Goal: Information Seeking & Learning: Learn about a topic

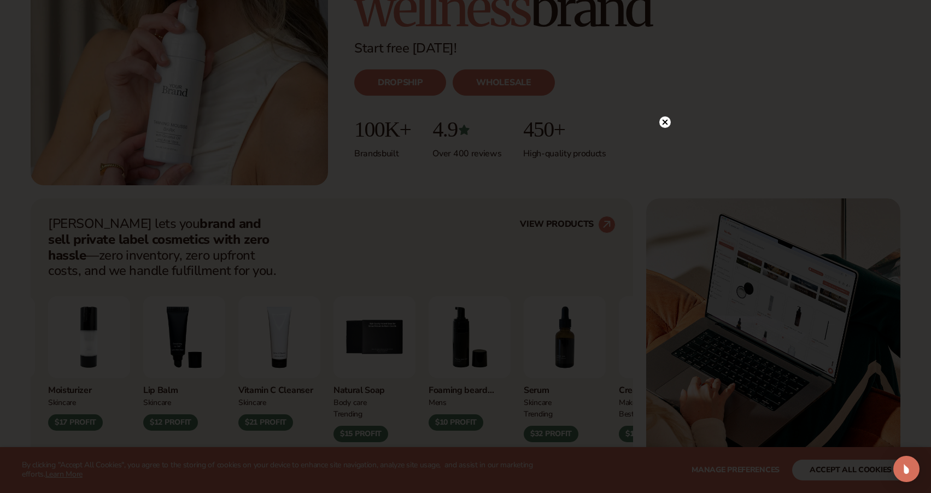
scroll to position [264, 0]
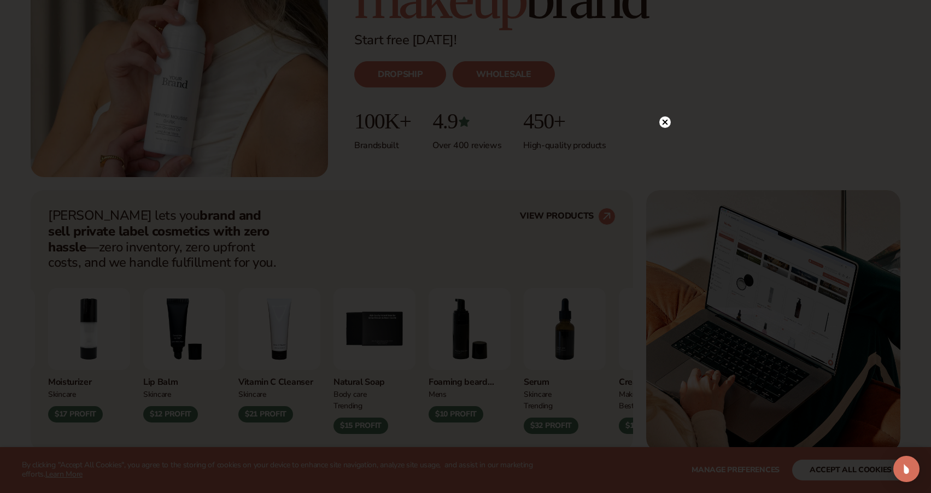
click at [668, 123] on circle at bounding box center [665, 121] width 11 height 11
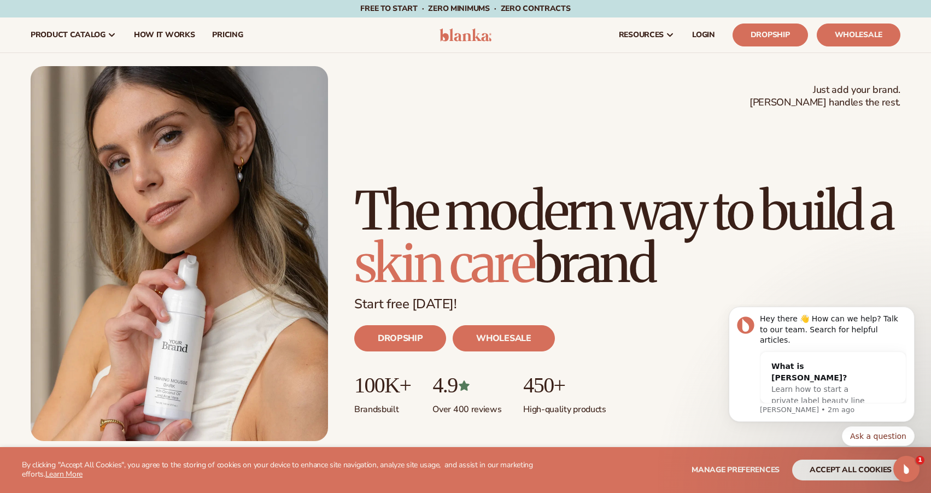
scroll to position [0, 0]
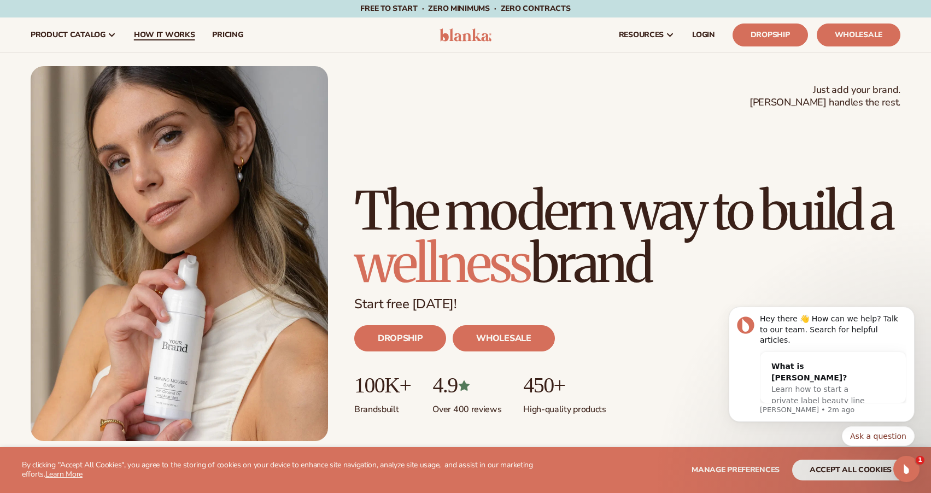
click at [189, 44] on link "How It Works" at bounding box center [164, 34] width 79 height 35
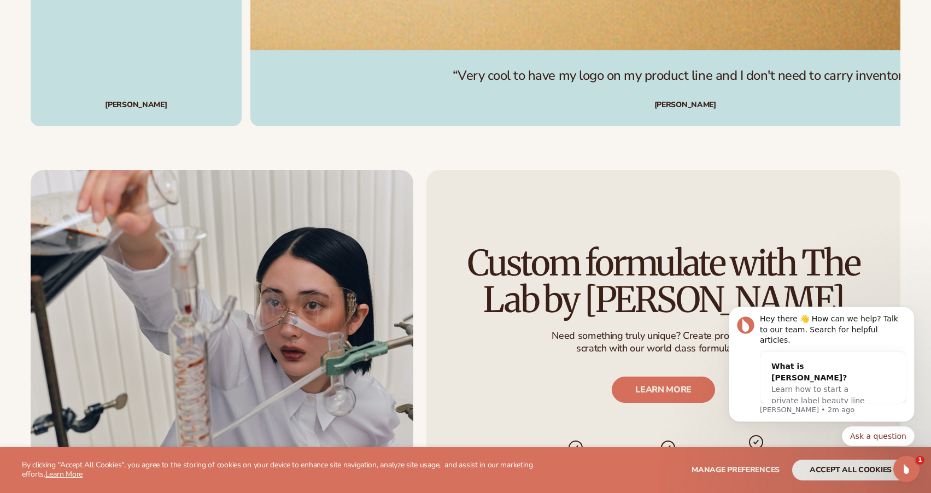
scroll to position [2593, 0]
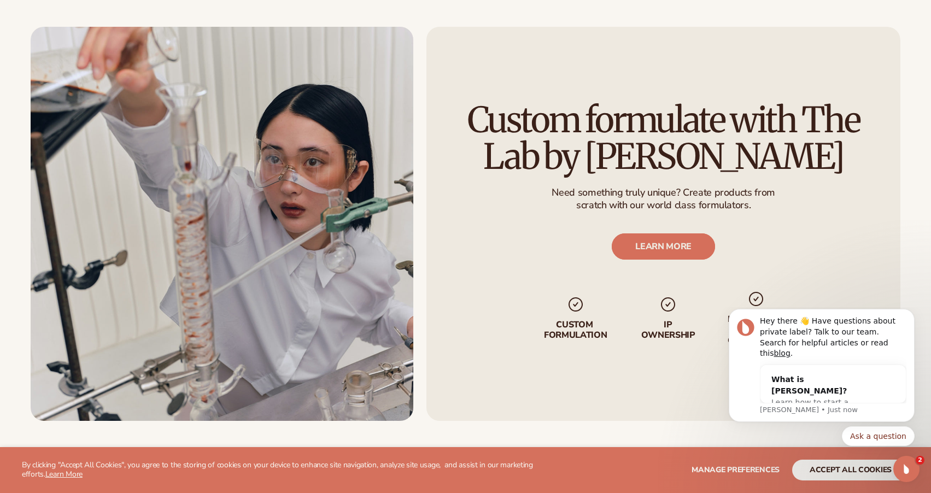
click at [634, 252] on link "LEARN MORE" at bounding box center [663, 247] width 103 height 26
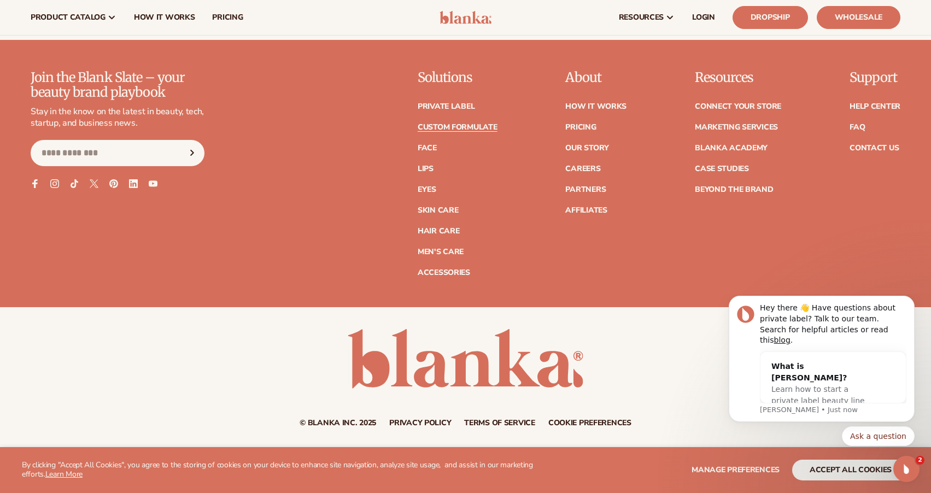
scroll to position [1645, 0]
click at [428, 150] on link "Face" at bounding box center [427, 149] width 19 height 8
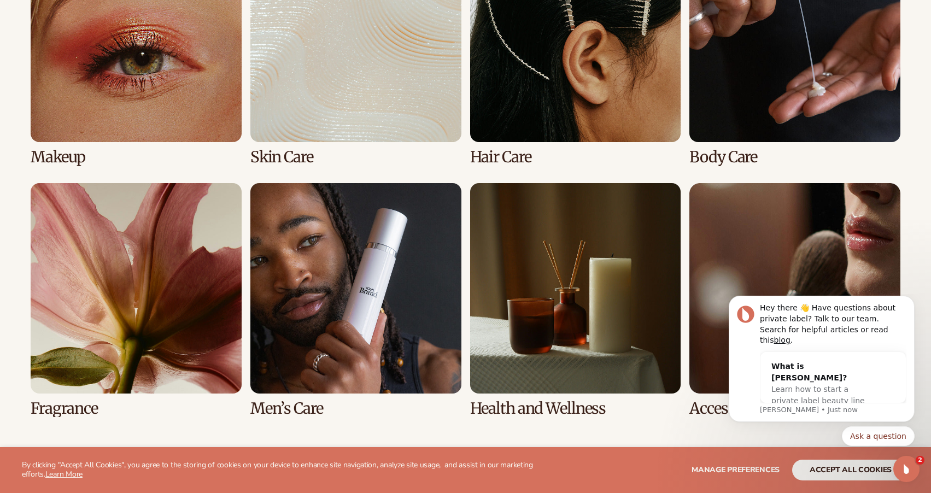
scroll to position [925, 0]
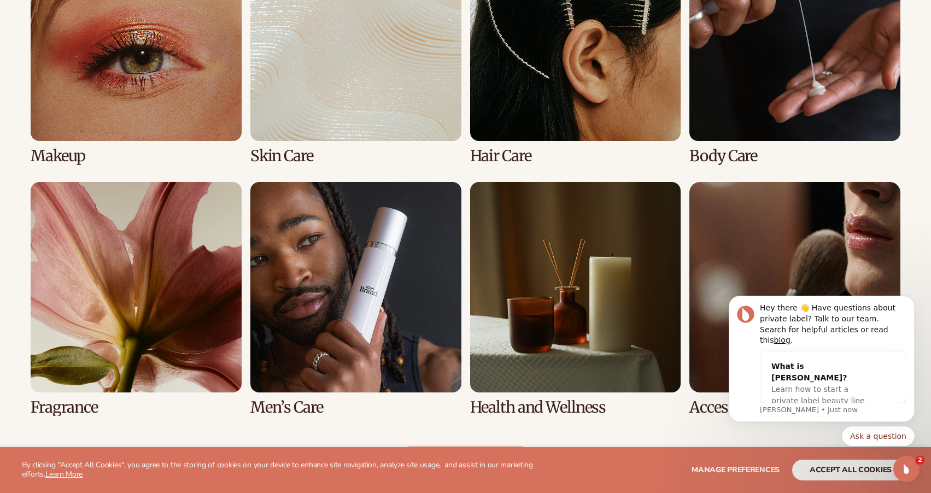
click at [816, 69] on link "4 / 8" at bounding box center [795, 47] width 211 height 235
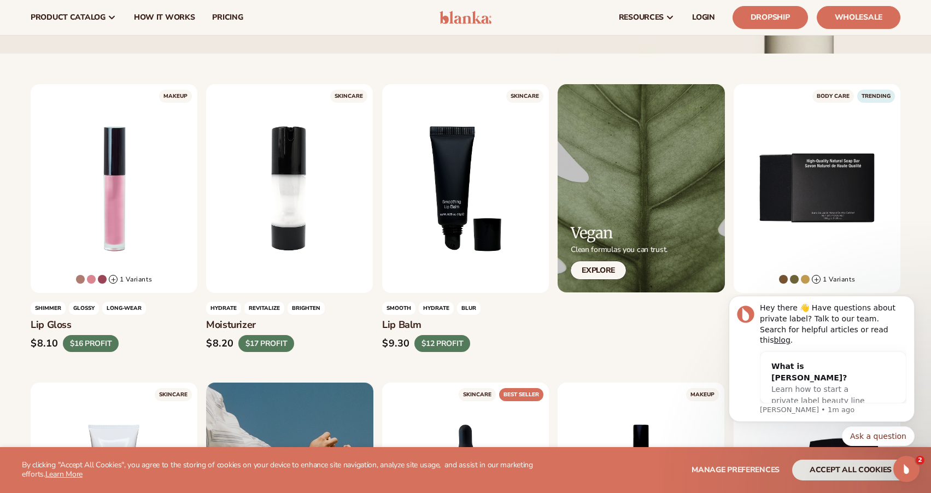
scroll to position [267, 0]
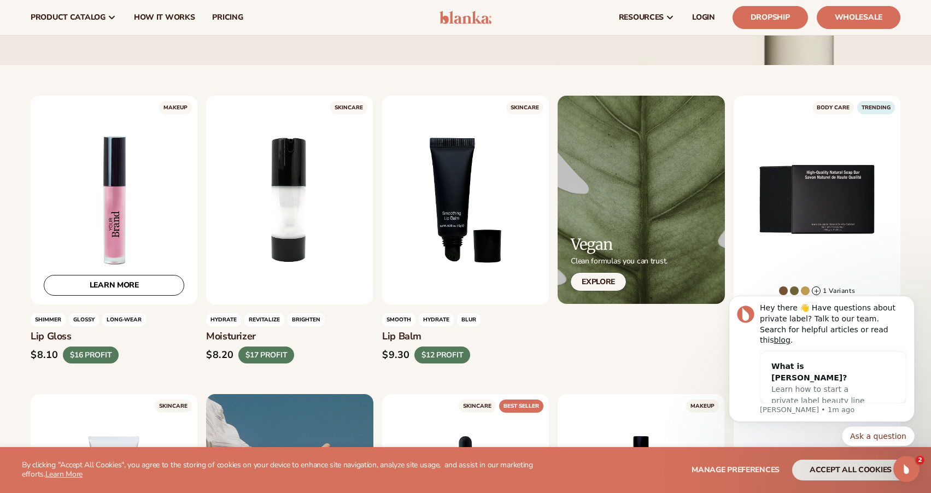
click at [157, 200] on div "LEARN MORE" at bounding box center [114, 200] width 167 height 209
click at [156, 282] on link "LEARN MORE" at bounding box center [114, 285] width 141 height 21
click at [470, 15] on img at bounding box center [466, 17] width 52 height 13
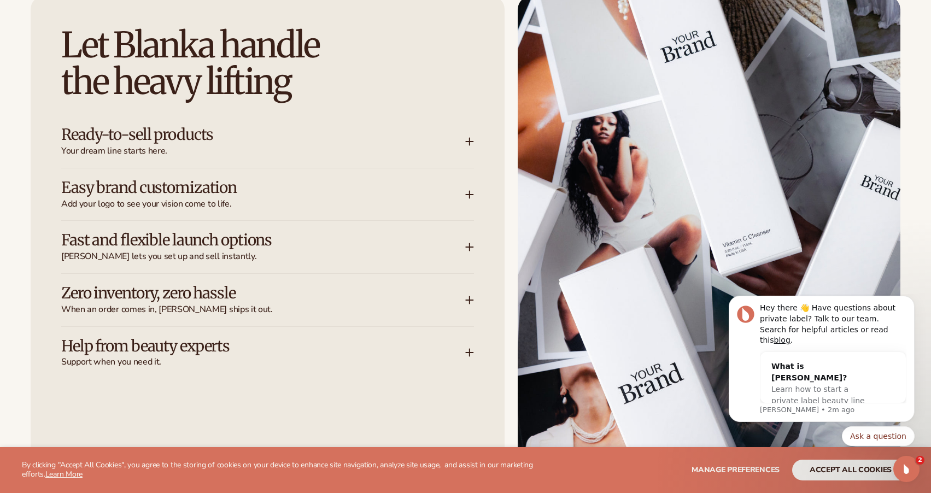
scroll to position [1660, 0]
